Goal: Information Seeking & Learning: Learn about a topic

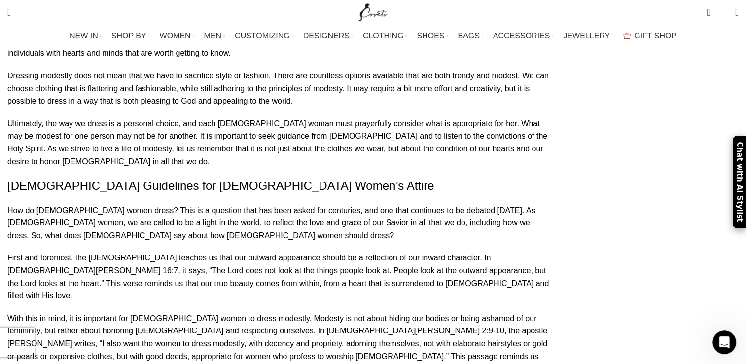
scroll to position [1188, 0]
drag, startPoint x: 69, startPoint y: 176, endPoint x: 568, endPoint y: 205, distance: 499.6
drag, startPoint x: 77, startPoint y: 170, endPoint x: 458, endPoint y: 210, distance: 382.6
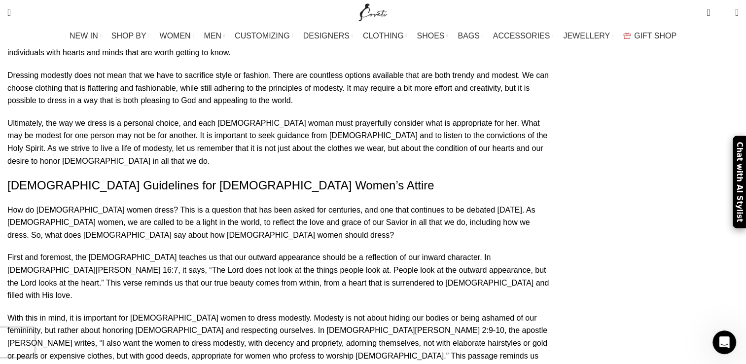
copy p "Modesty can look different for each individual, as it is influenced by cultural…"
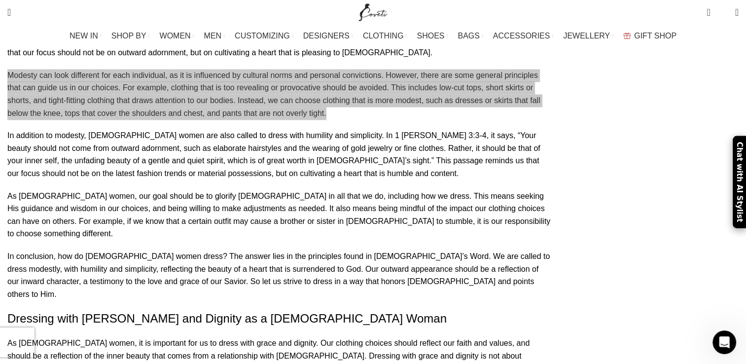
scroll to position [1506, 0]
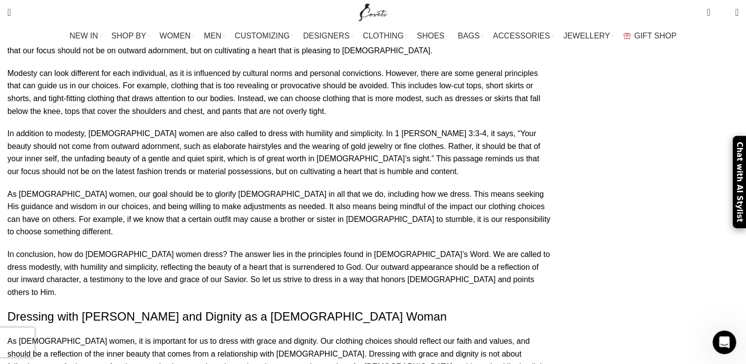
drag, startPoint x: 70, startPoint y: 127, endPoint x: 313, endPoint y: 174, distance: 247.0
copy p "One way to dress with grace and dignity is to choose clothing that is modest. M…"
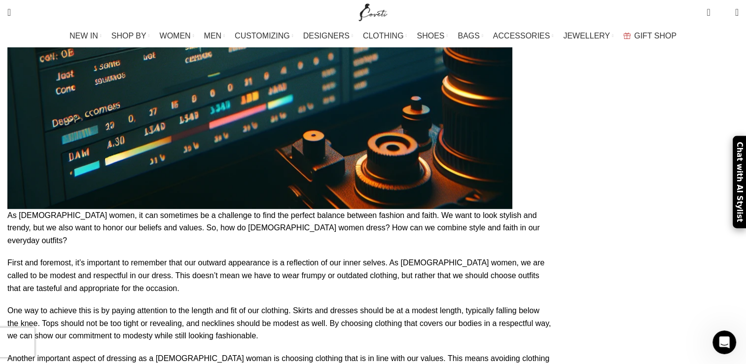
scroll to position [2490, 0]
drag, startPoint x: 66, startPoint y: 129, endPoint x: 442, endPoint y: 192, distance: 381.3
copy div "Lastly, it’s important to remember that true beauty comes from within. Our outw…"
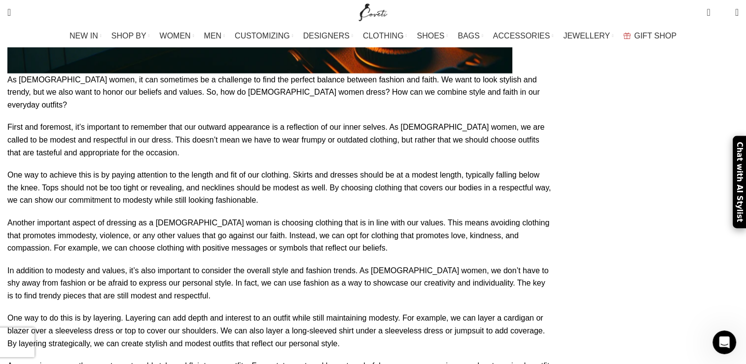
scroll to position [2626, 0]
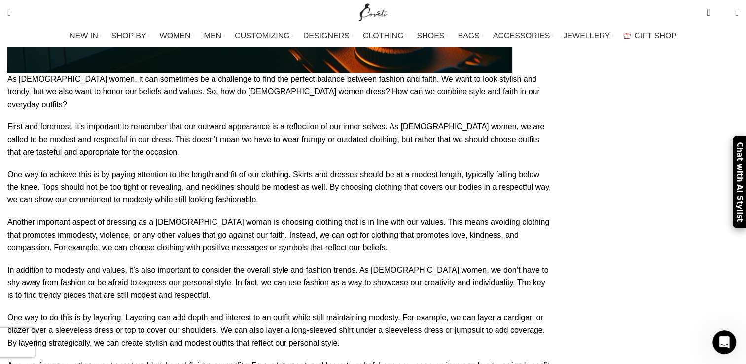
drag, startPoint x: 75, startPoint y: 100, endPoint x: 460, endPoint y: 124, distance: 386.2
copy p "As [DEMOGRAPHIC_DATA] women, it is important for us to consider how we dress. O…"
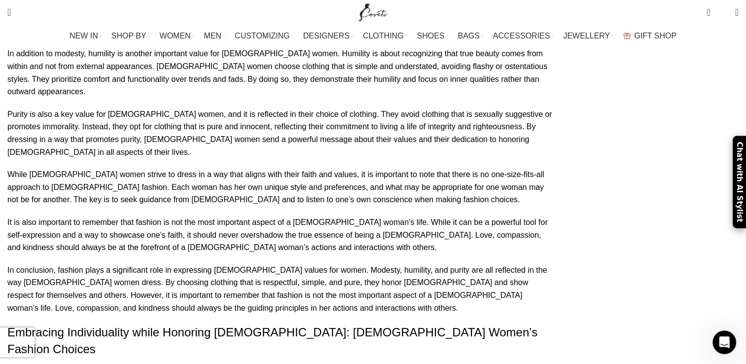
scroll to position [5069, 0]
